Goal: Task Accomplishment & Management: Manage account settings

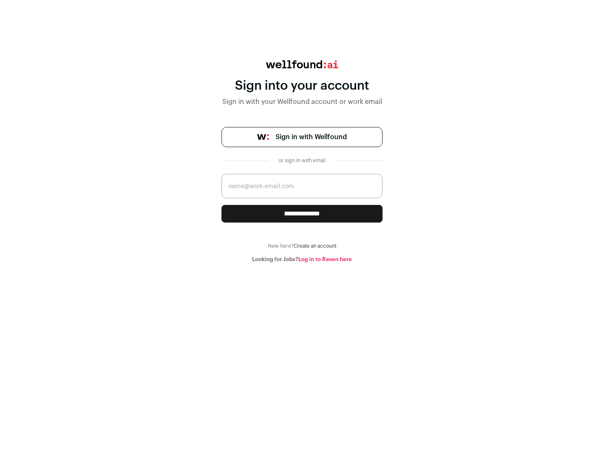
click at [311, 137] on span "Sign in with Wellfound" at bounding box center [310, 137] width 71 height 10
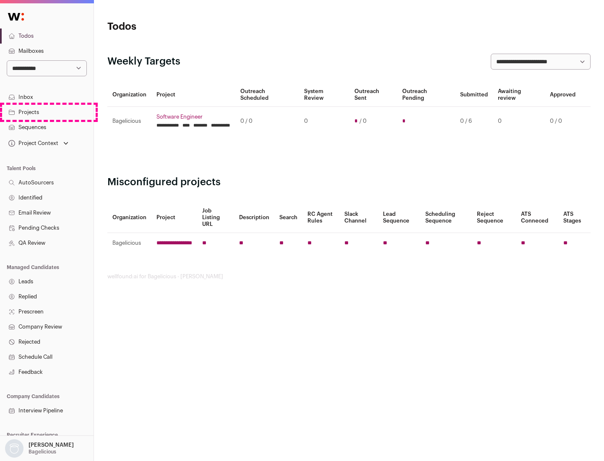
click at [47, 112] on link "Projects" at bounding box center [46, 112] width 93 height 15
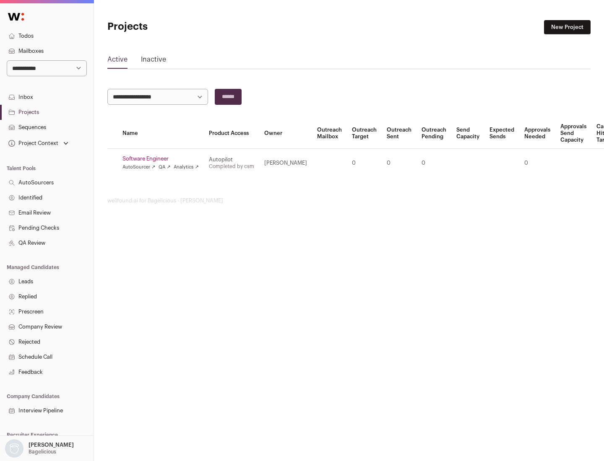
click at [163, 159] on link "Software Engineer" at bounding box center [160, 159] width 76 height 7
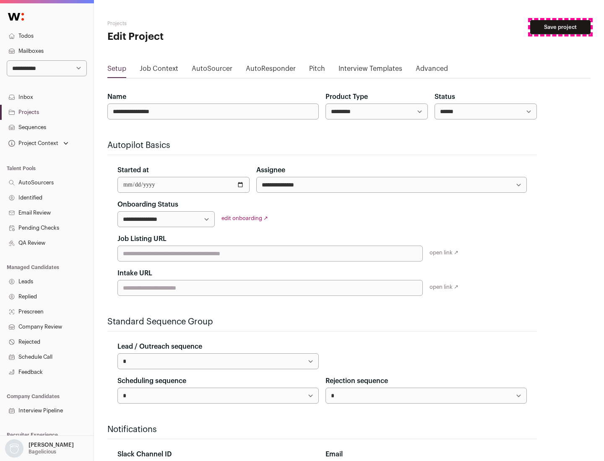
click at [560, 27] on button "Save project" at bounding box center [560, 27] width 60 height 14
